Goal: Book appointment/travel/reservation

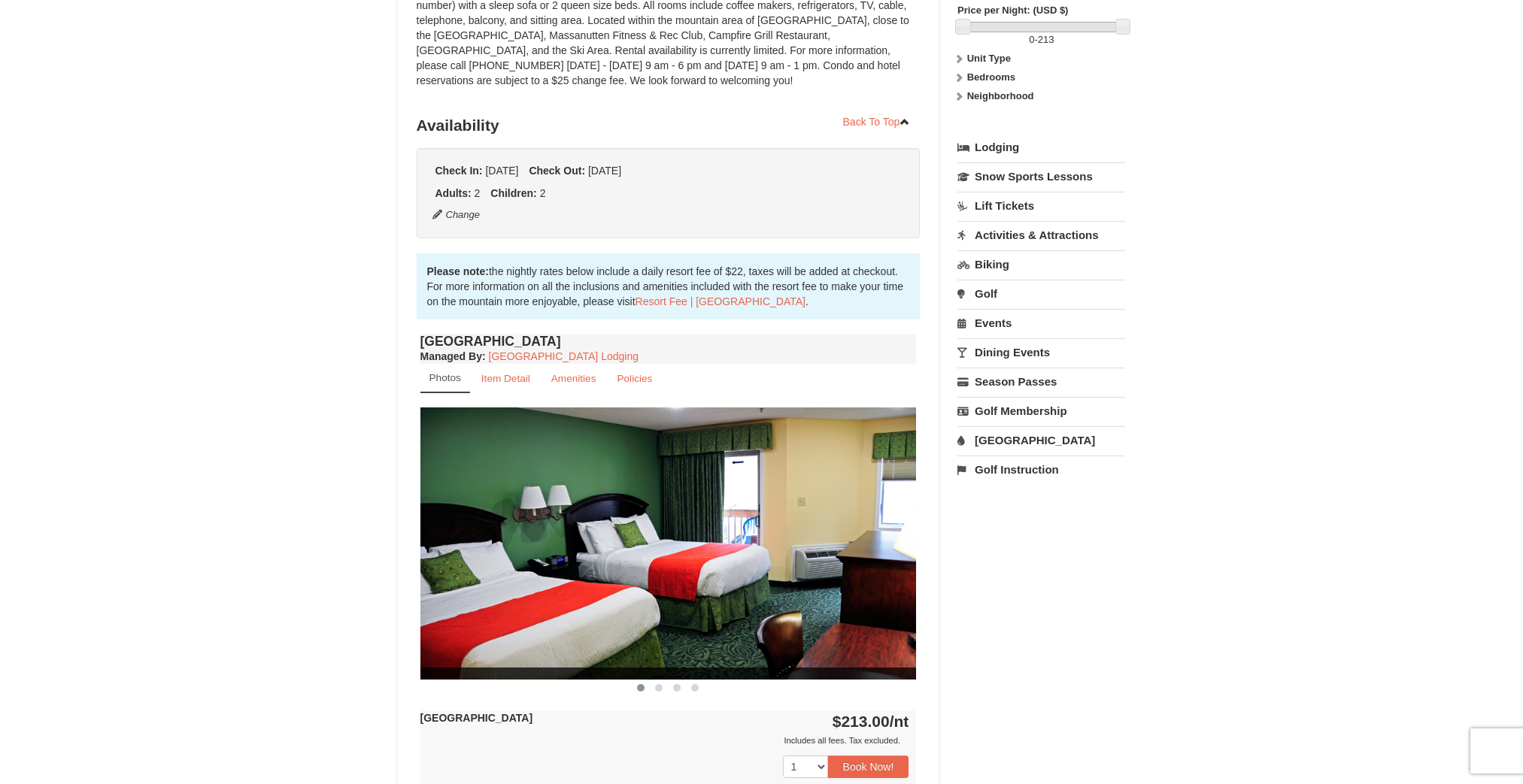
scroll to position [312, 0]
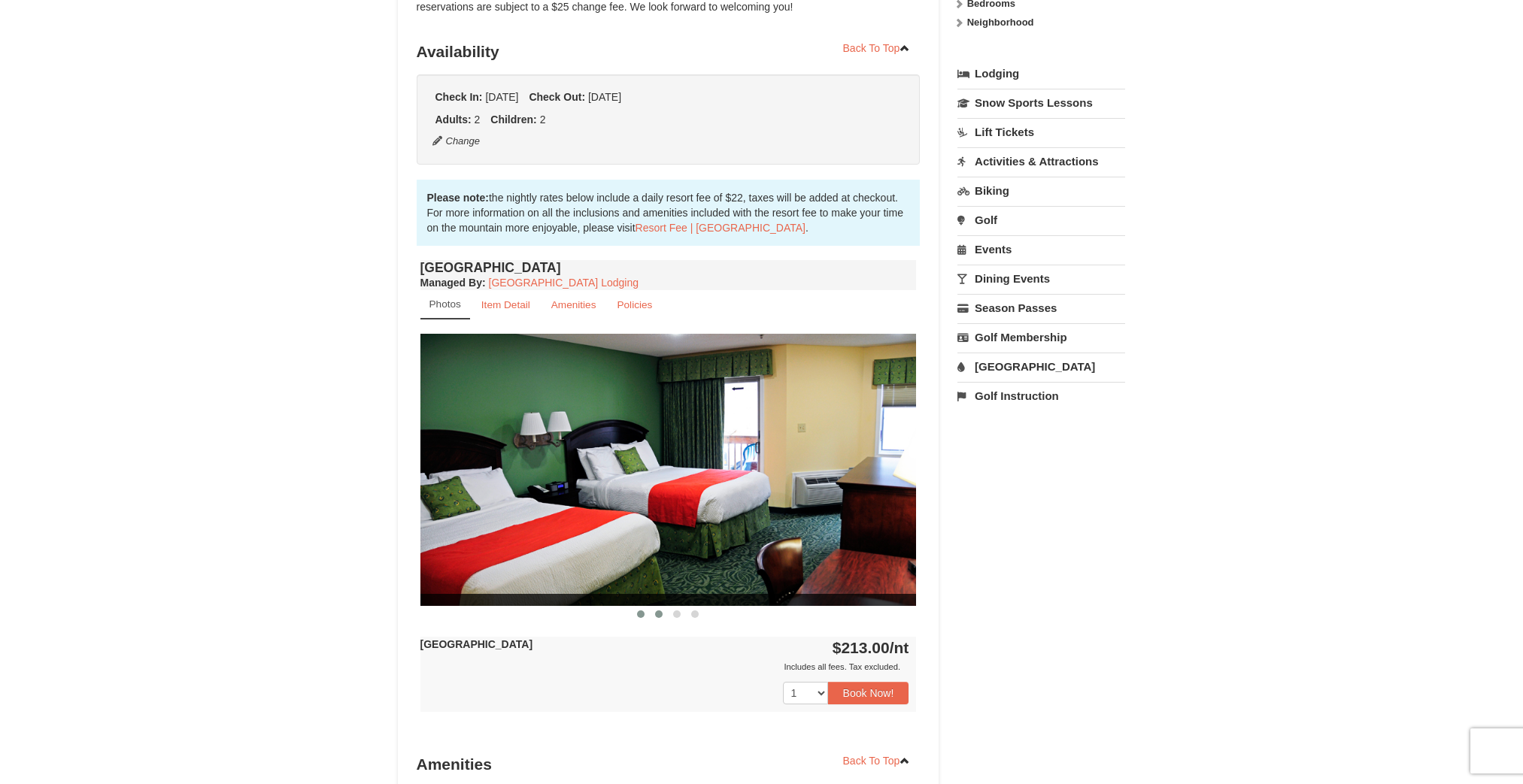
click at [662, 612] on span at bounding box center [659, 614] width 8 height 8
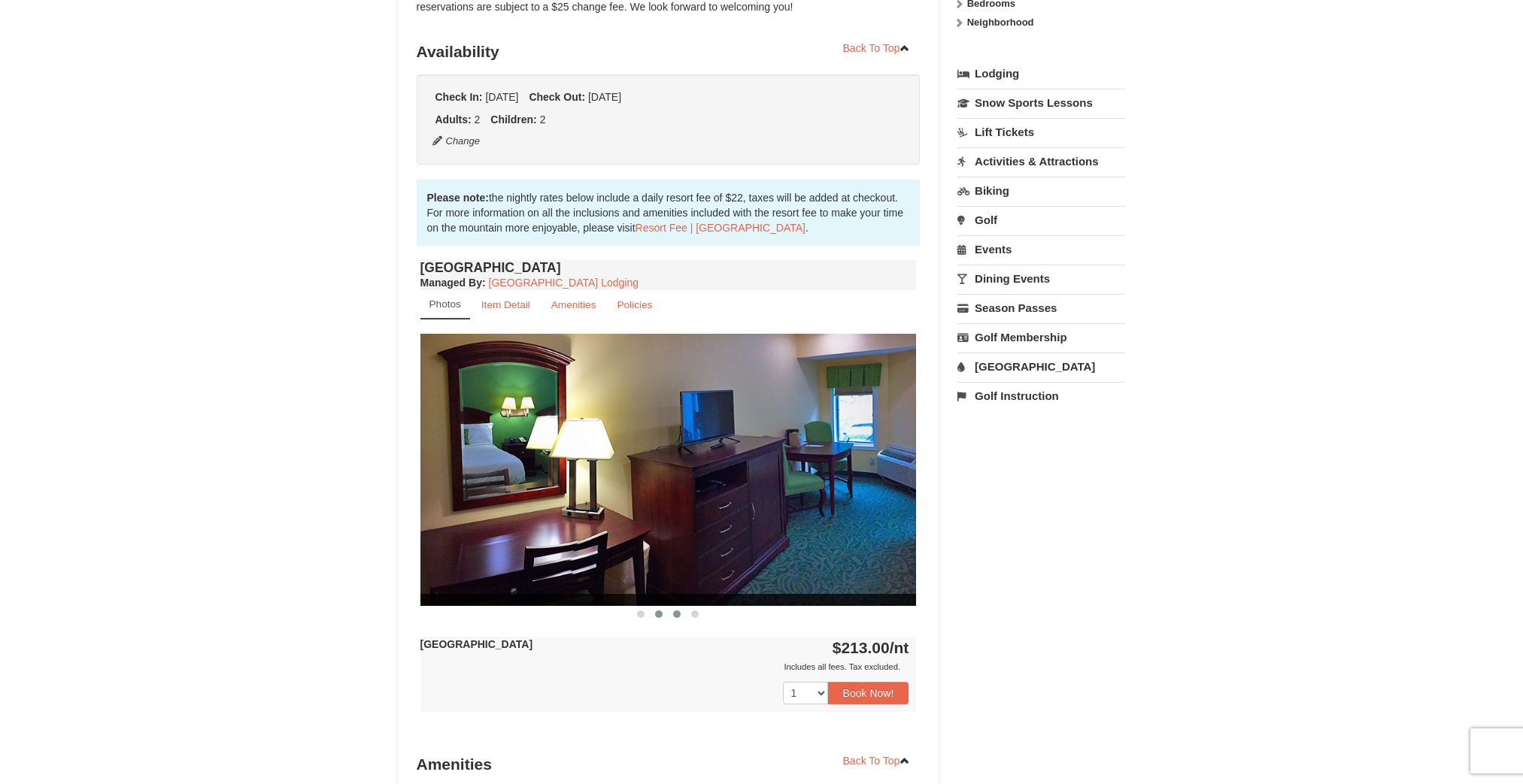
click at [676, 612] on span at bounding box center [677, 614] width 8 height 8
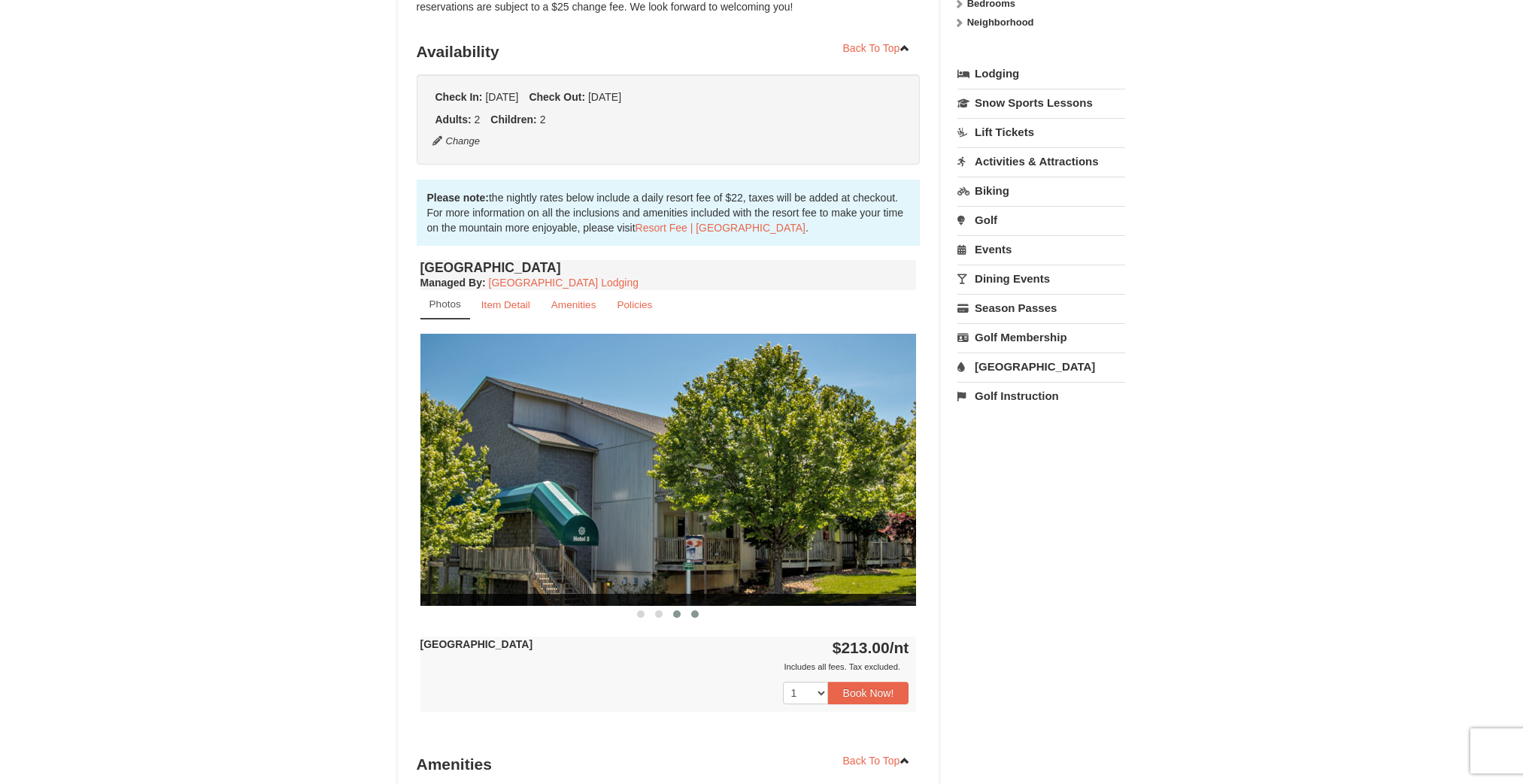
click at [695, 613] on span at bounding box center [695, 614] width 8 height 8
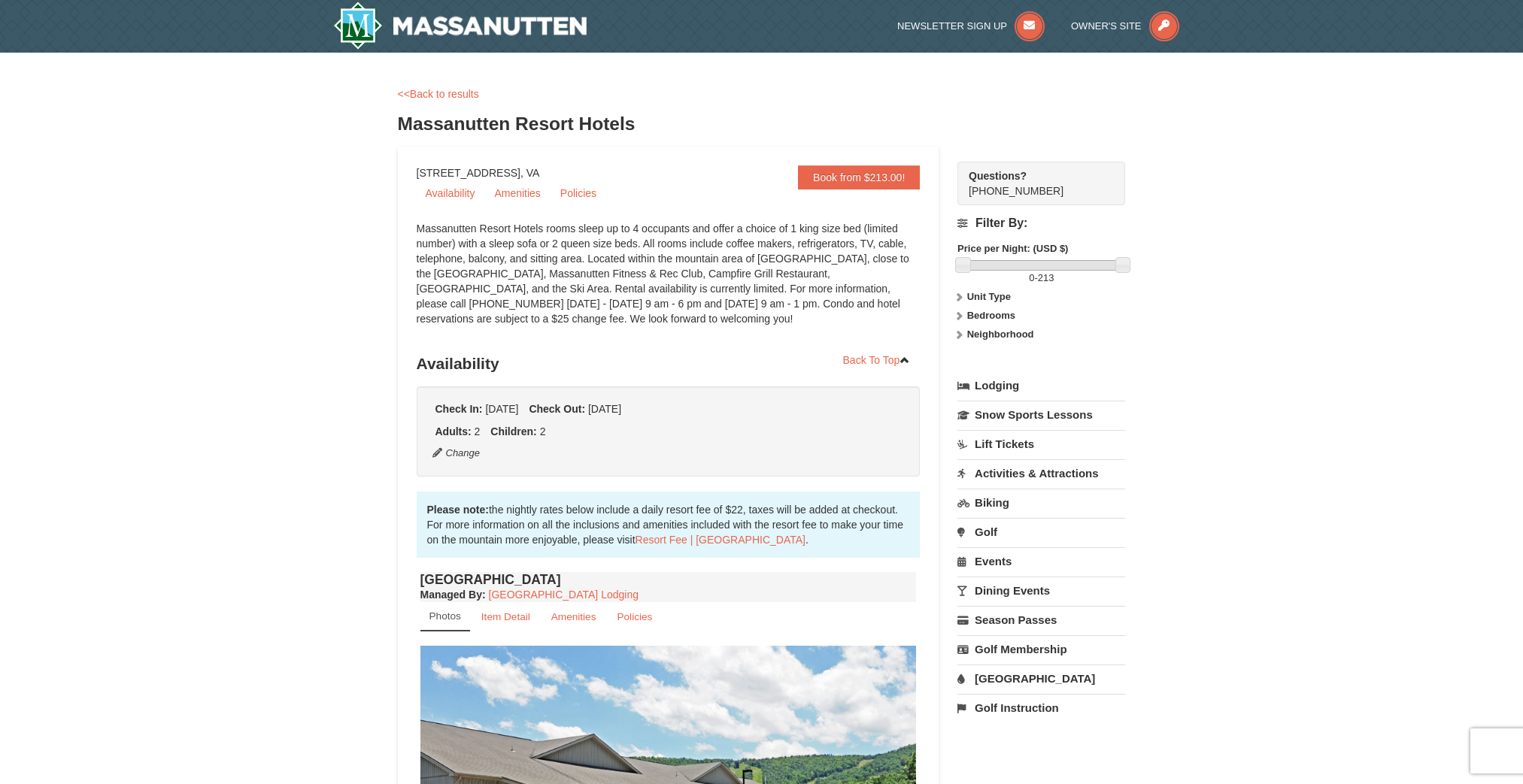
scroll to position [0, 0]
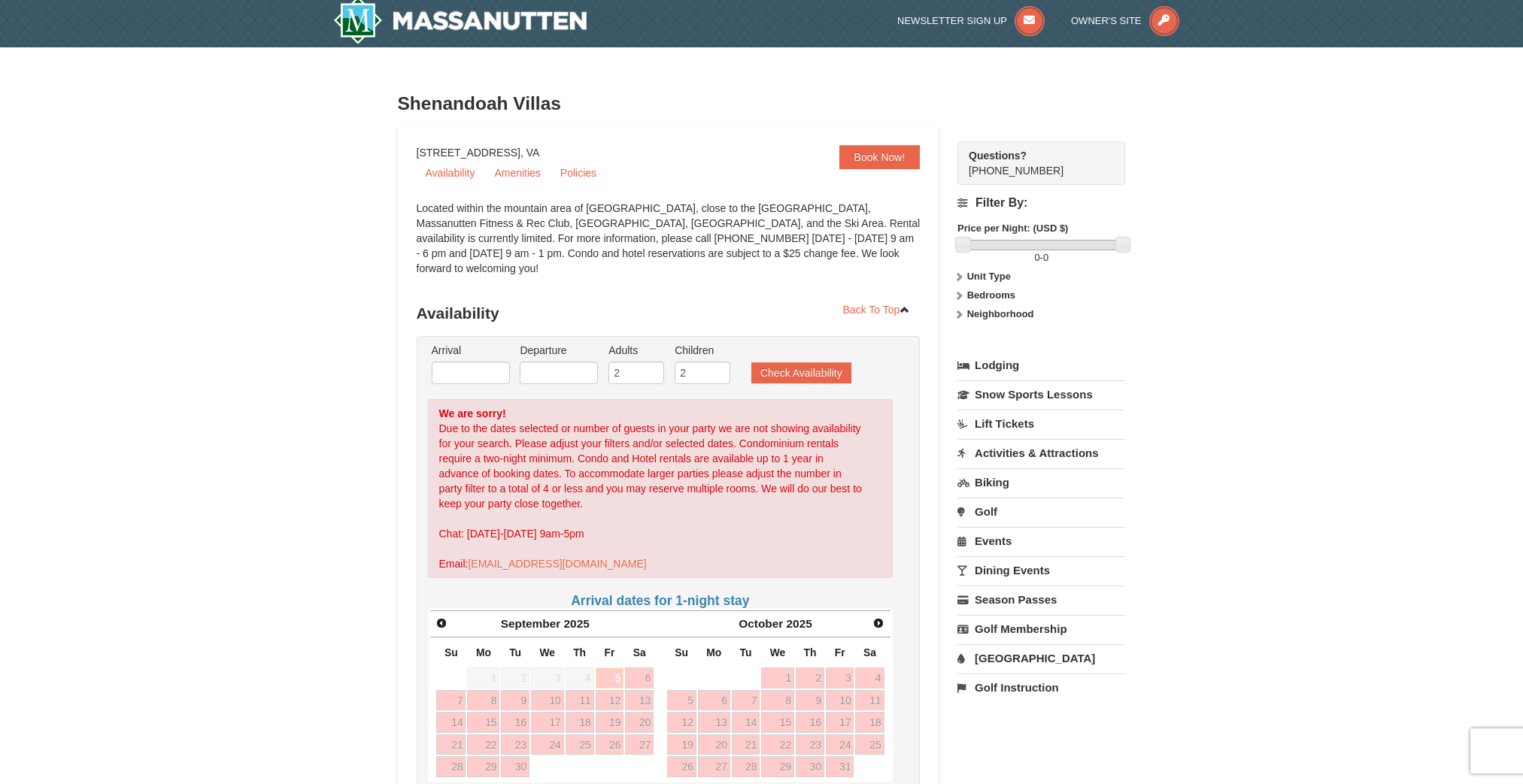
scroll to position [326, 0]
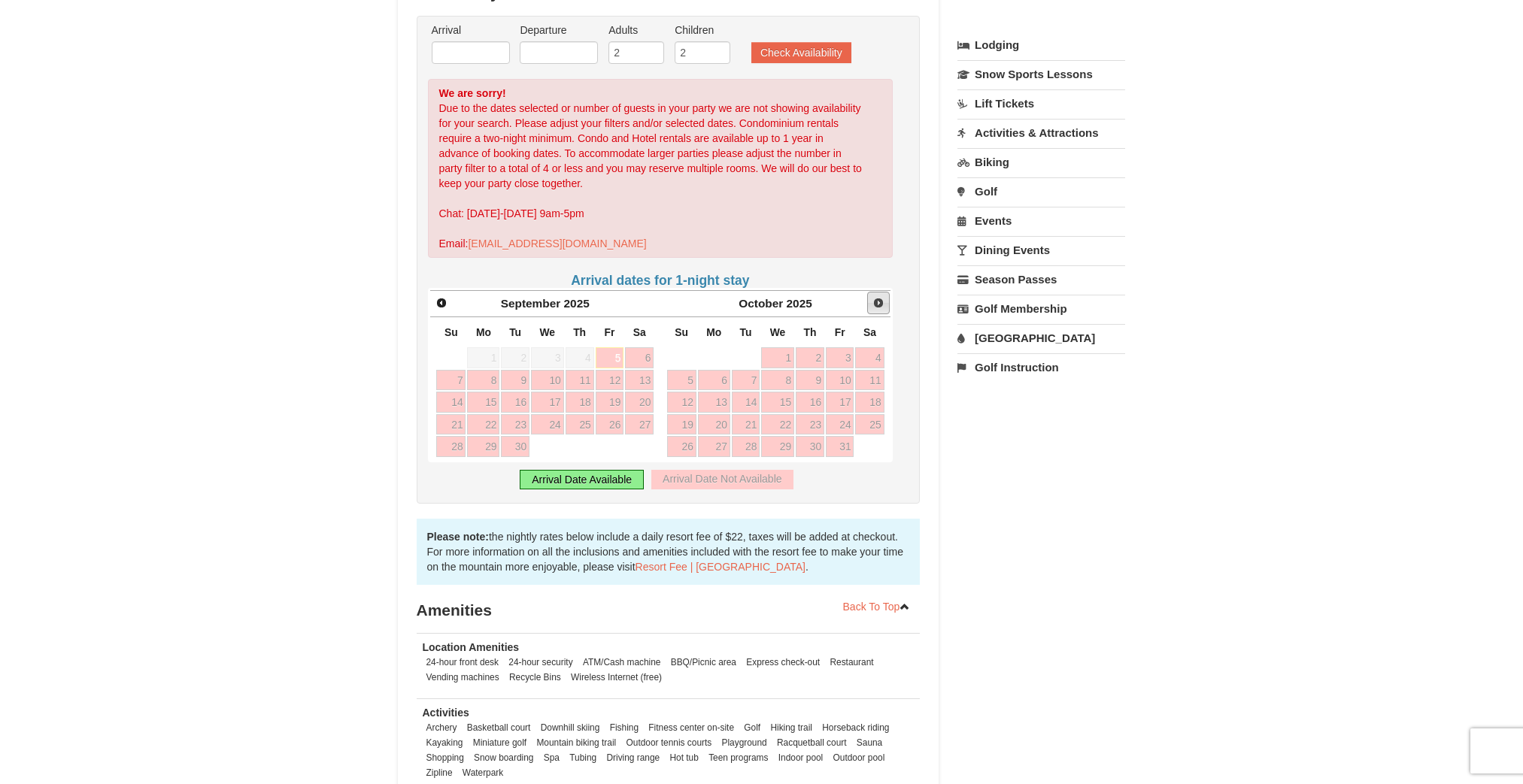
click at [874, 297] on span "Next" at bounding box center [879, 303] width 12 height 12
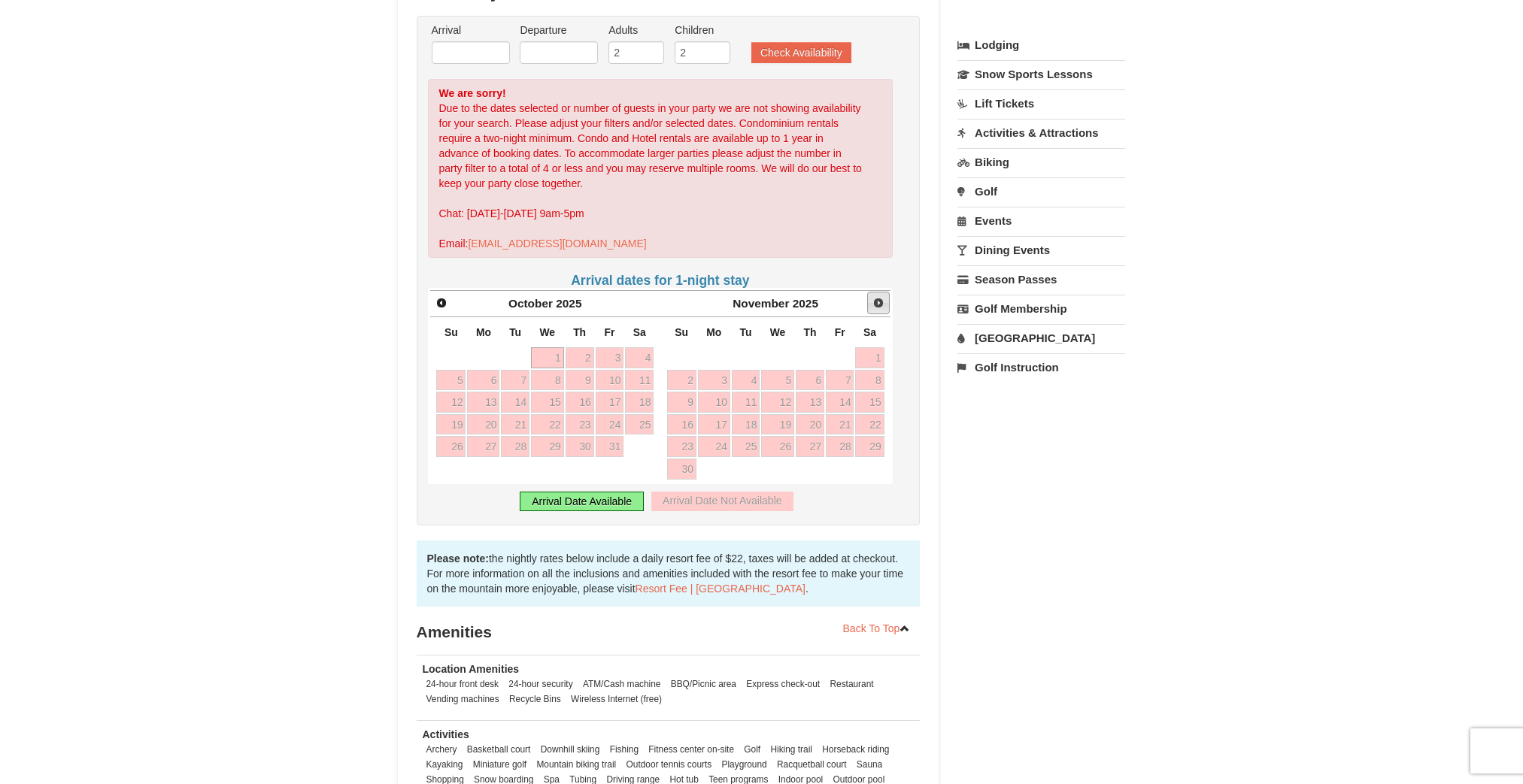
click at [879, 297] on span "Next" at bounding box center [879, 303] width 12 height 12
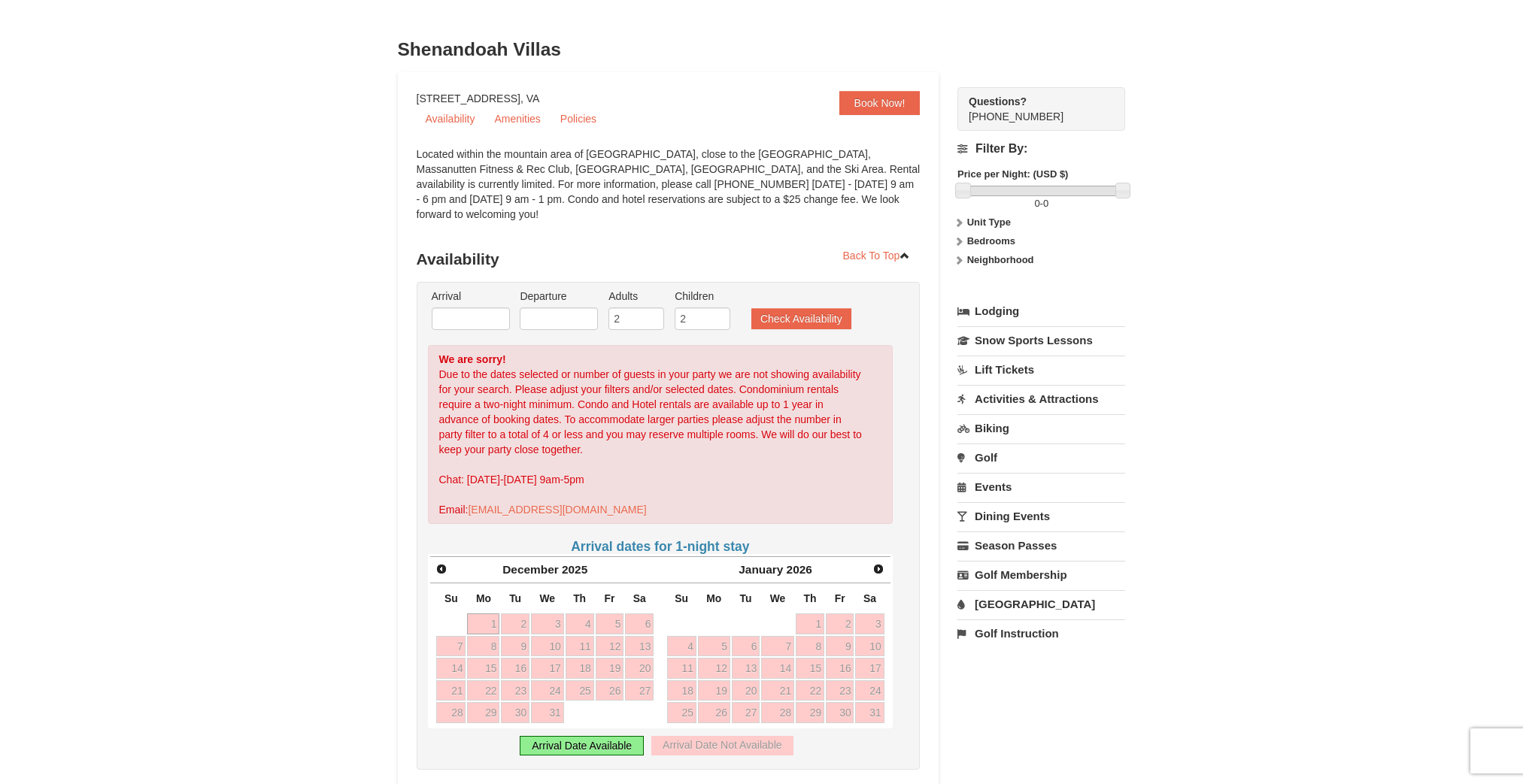
scroll to position [18, 0]
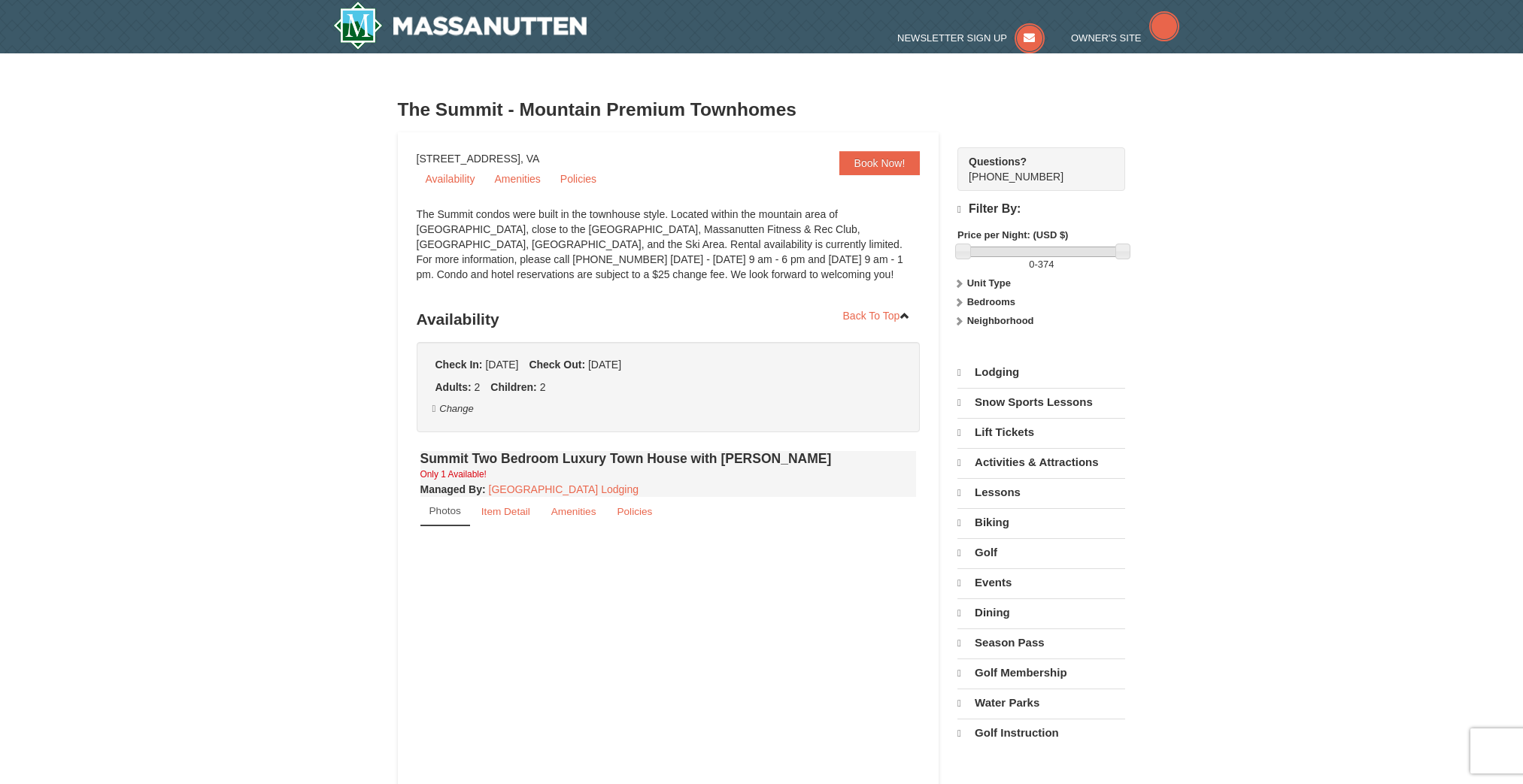
select select "9"
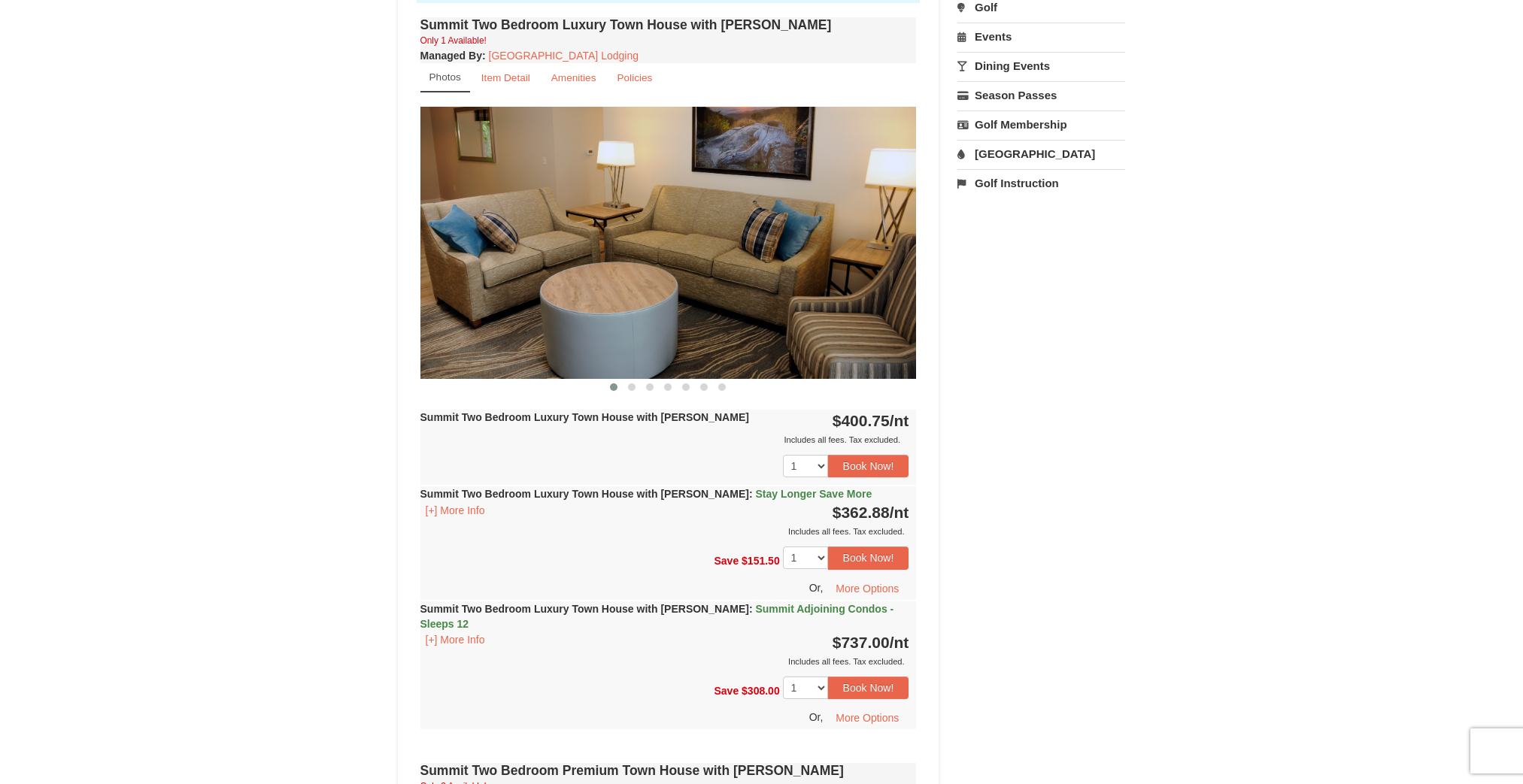
scroll to position [511, 0]
click at [630, 386] on span at bounding box center [632, 386] width 8 height 8
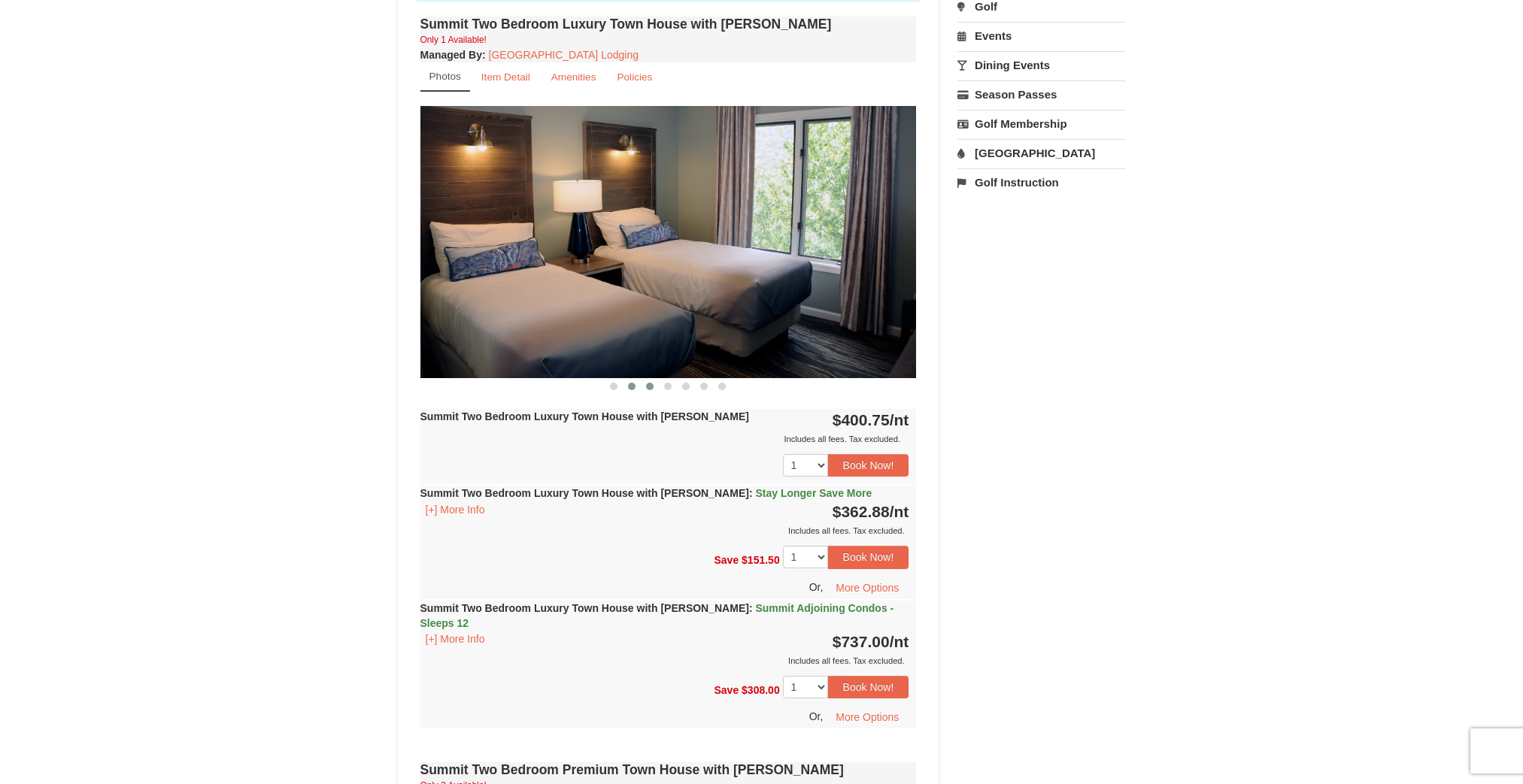
click at [646, 385] on span at bounding box center [649, 386] width 8 height 8
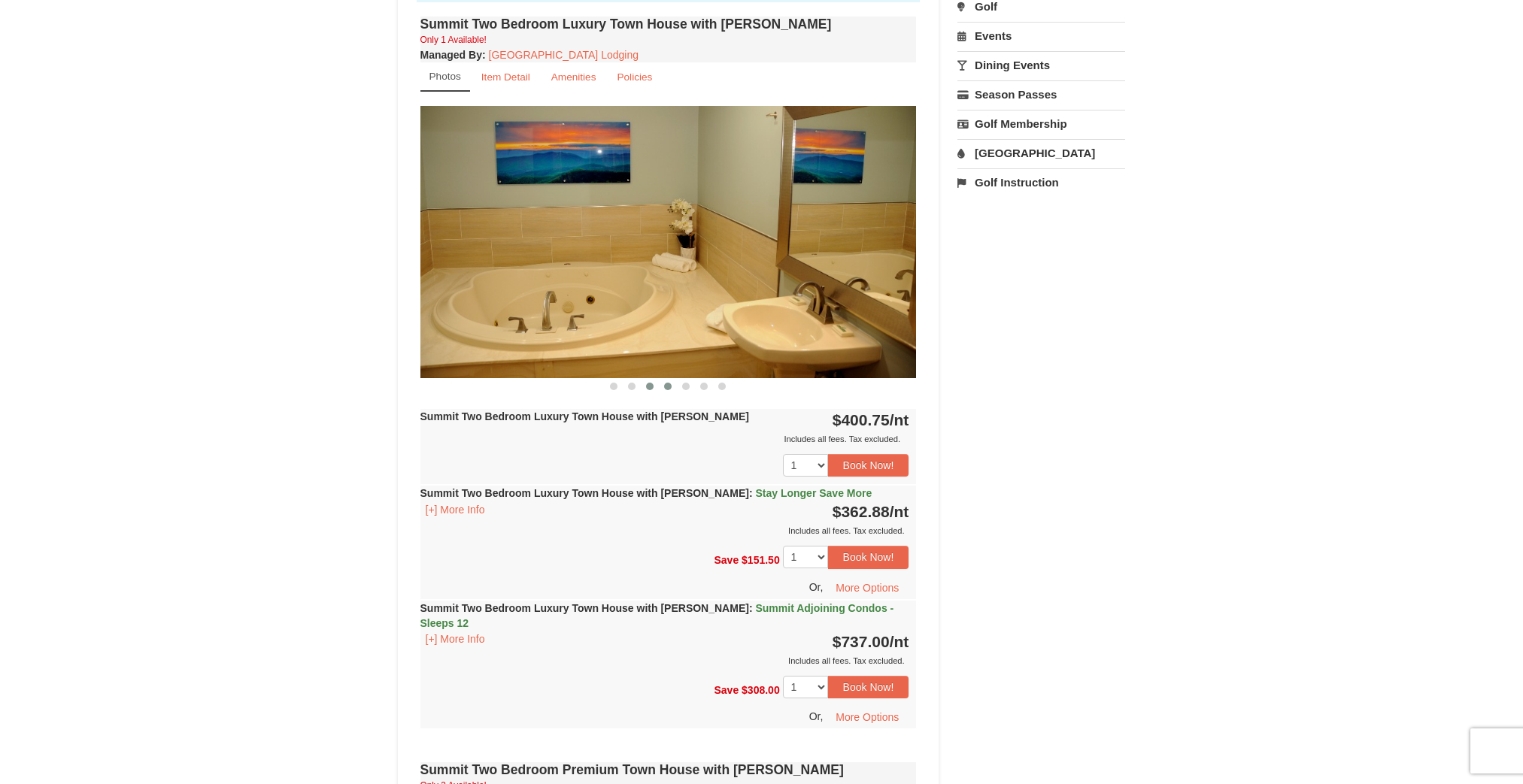
click at [664, 382] on button at bounding box center [668, 386] width 18 height 15
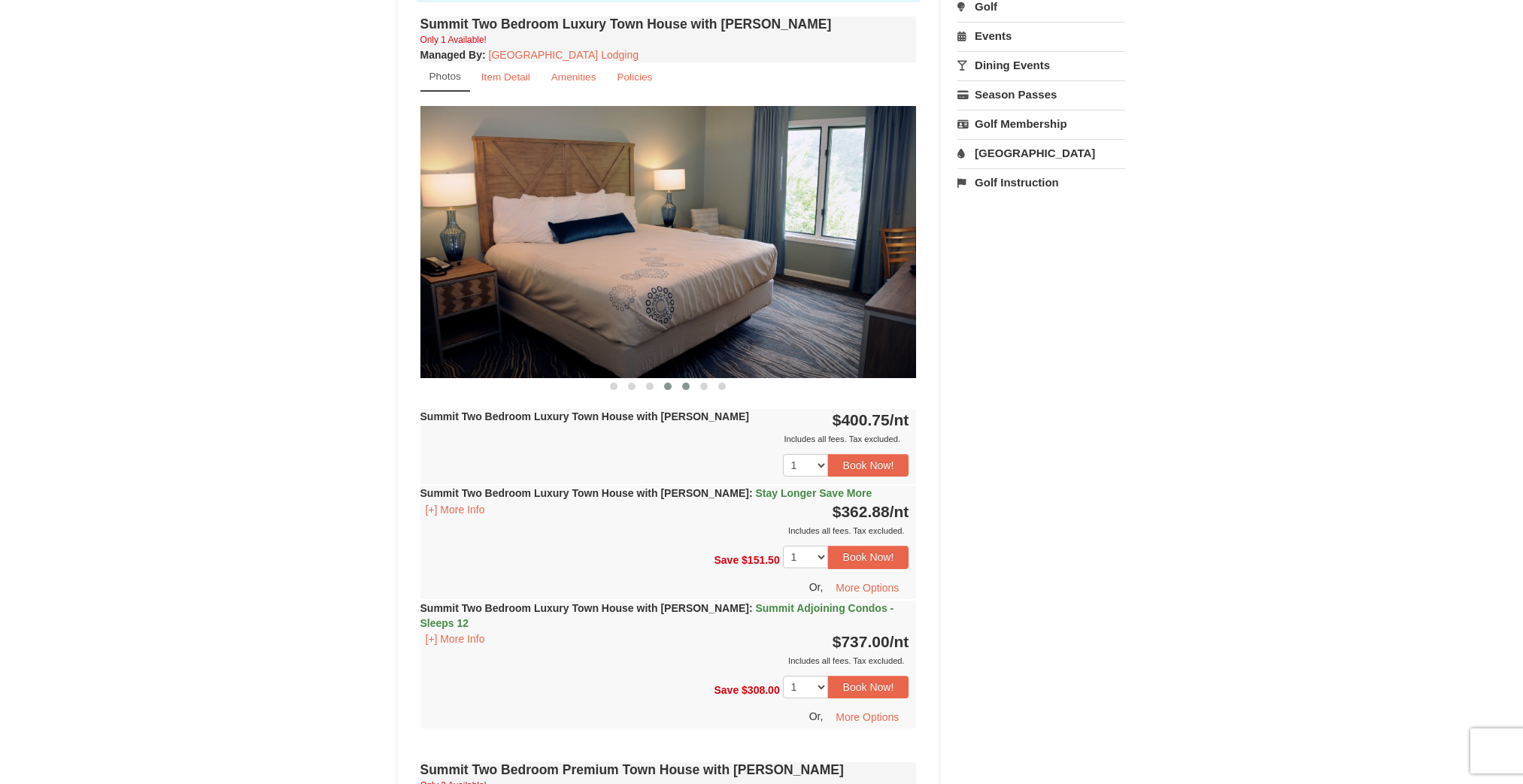
click at [682, 382] on button at bounding box center [685, 386] width 18 height 15
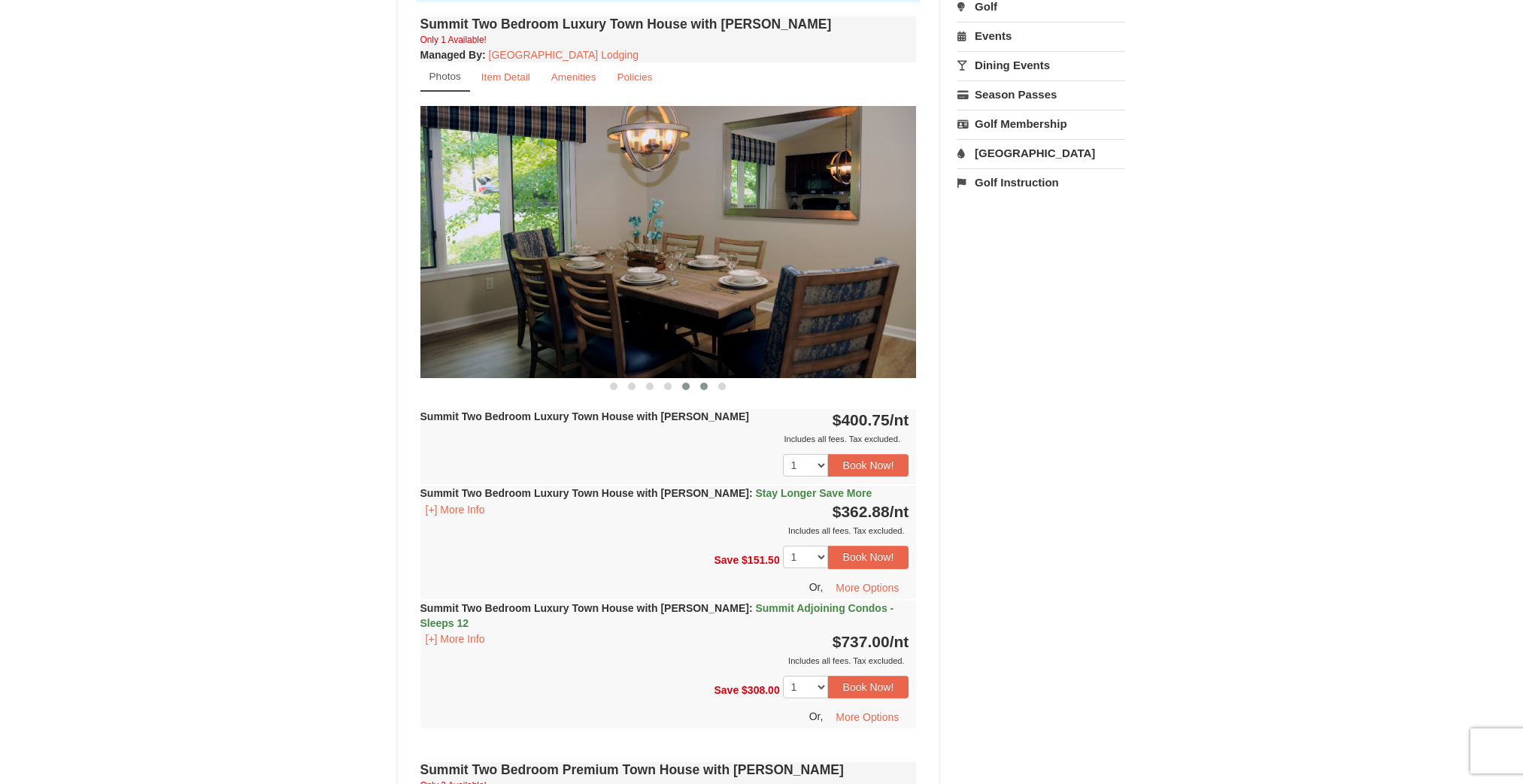
click at [700, 385] on span at bounding box center [704, 386] width 8 height 8
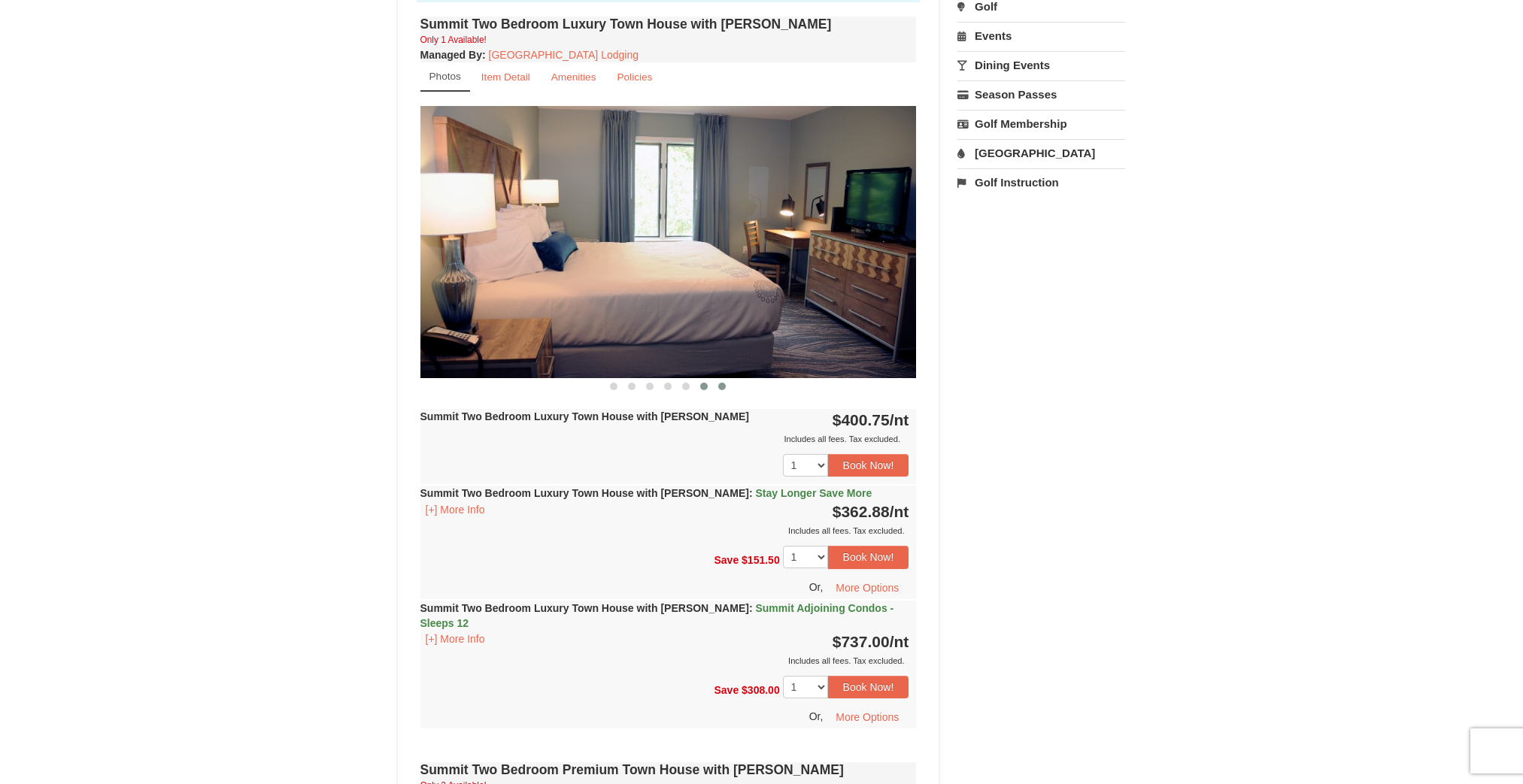
click at [723, 388] on span at bounding box center [722, 386] width 8 height 8
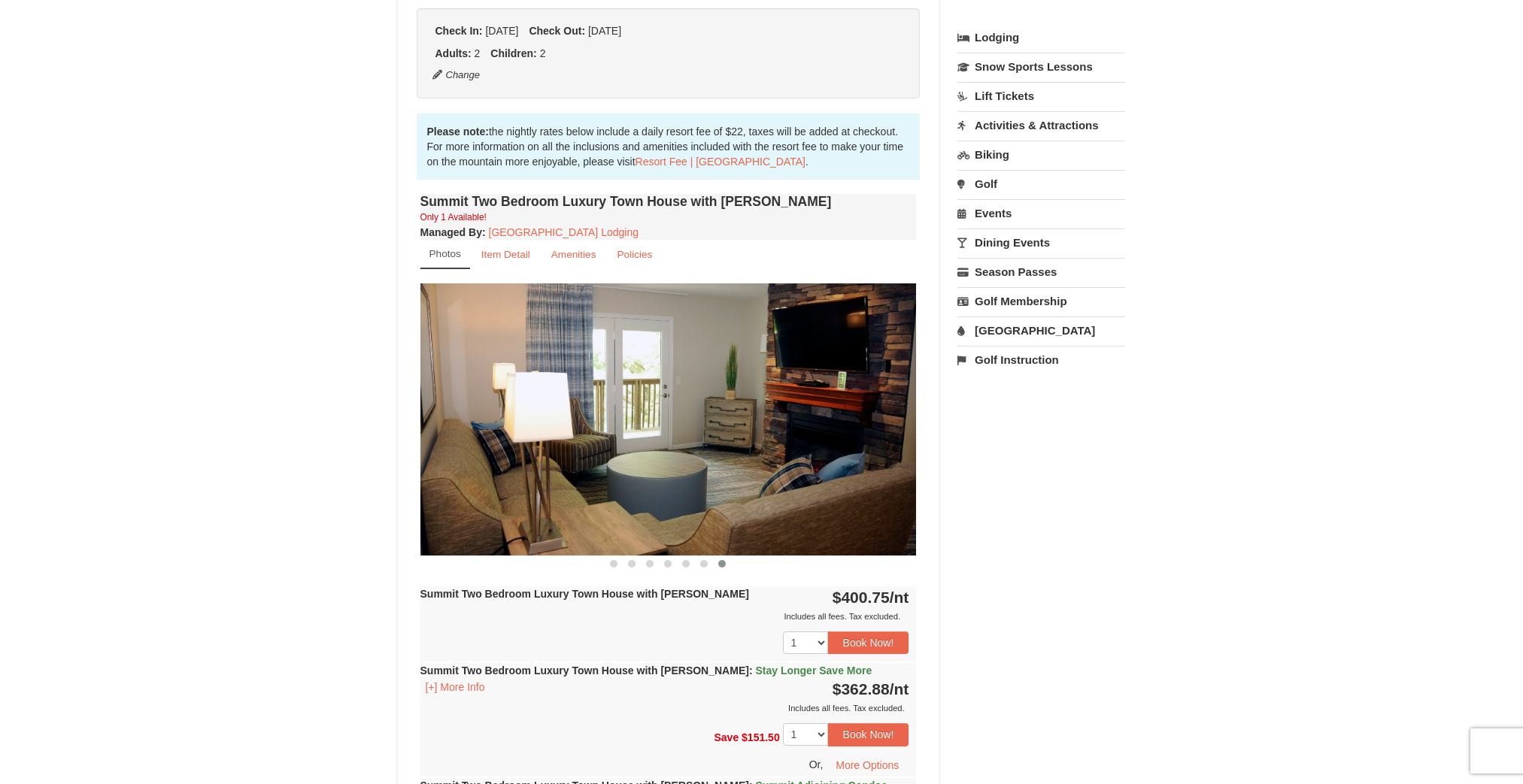
scroll to position [356, 0]
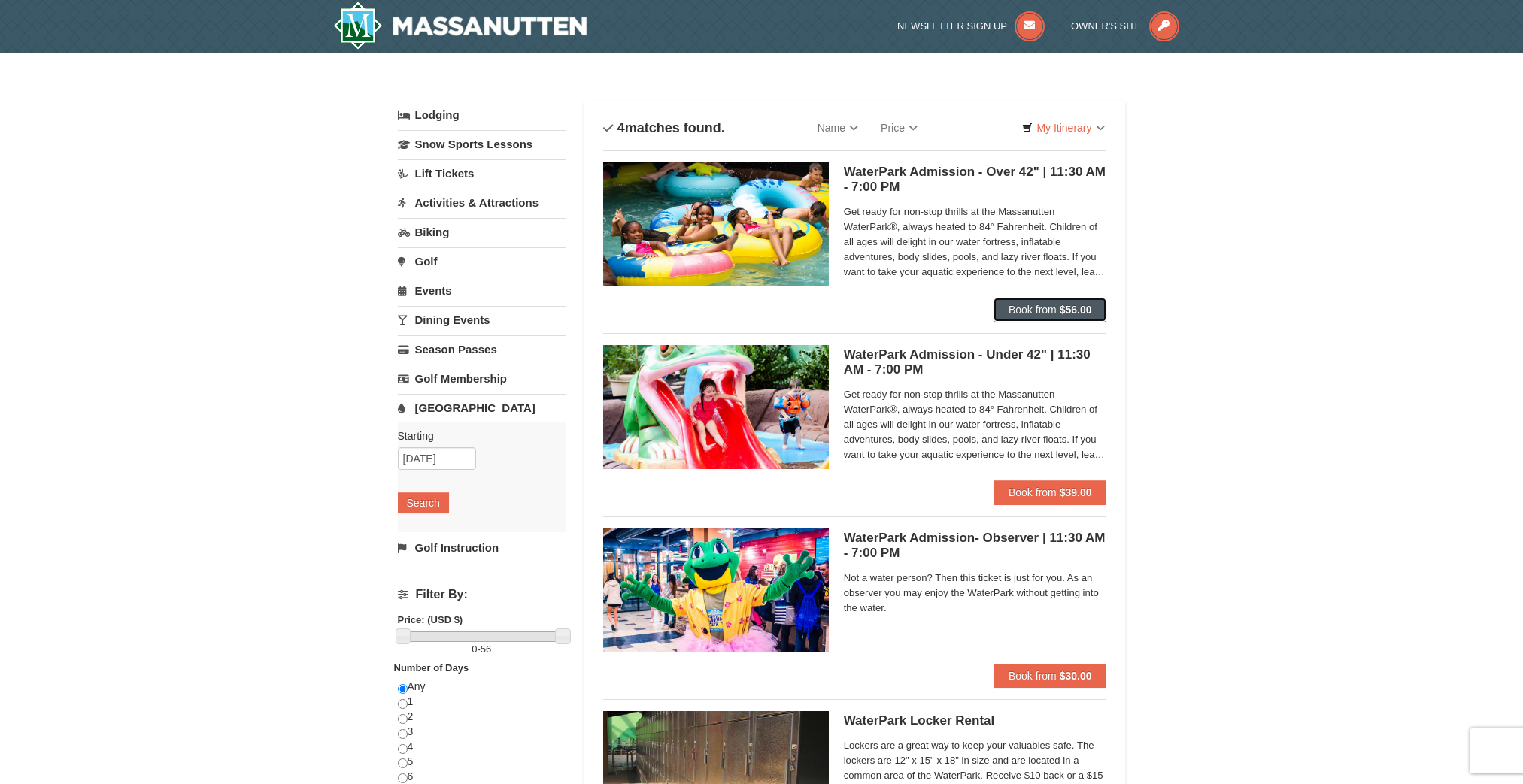
click at [1056, 307] on button "Book from $56.00" at bounding box center [1050, 310] width 114 height 24
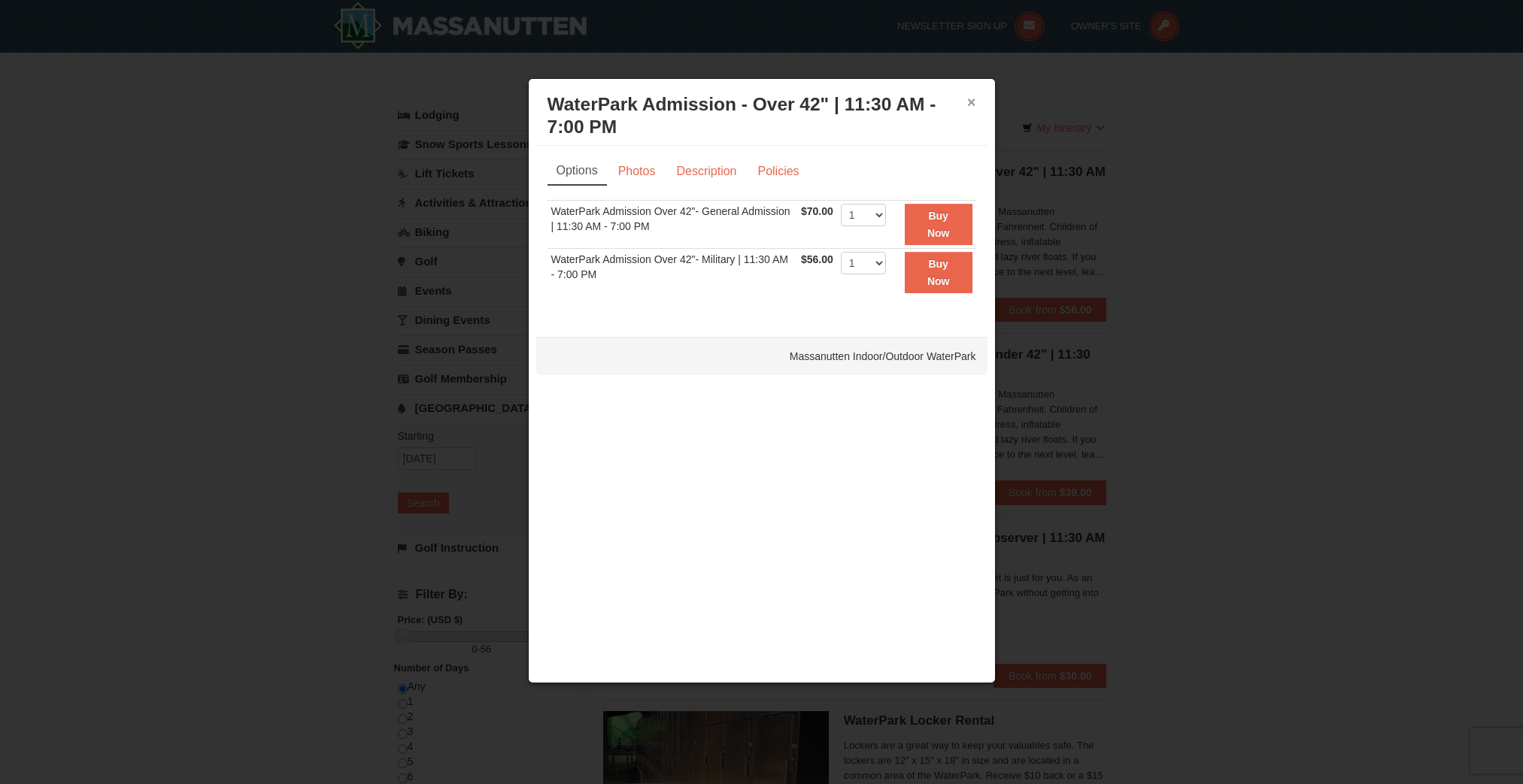
click at [971, 104] on button "×" at bounding box center [972, 102] width 9 height 15
